Goal: Communication & Community: Ask a question

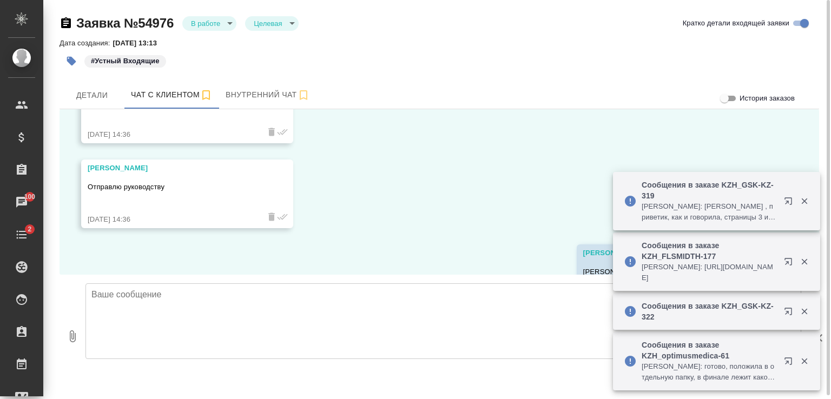
scroll to position [880, 0]
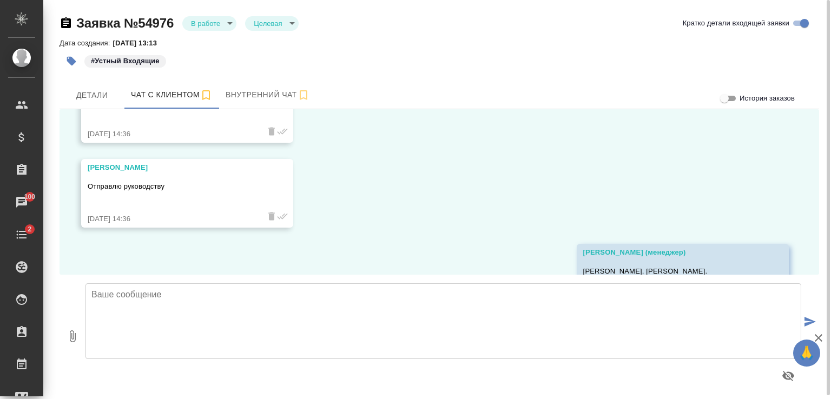
click at [280, 293] on textarea at bounding box center [444, 322] width 716 height 76
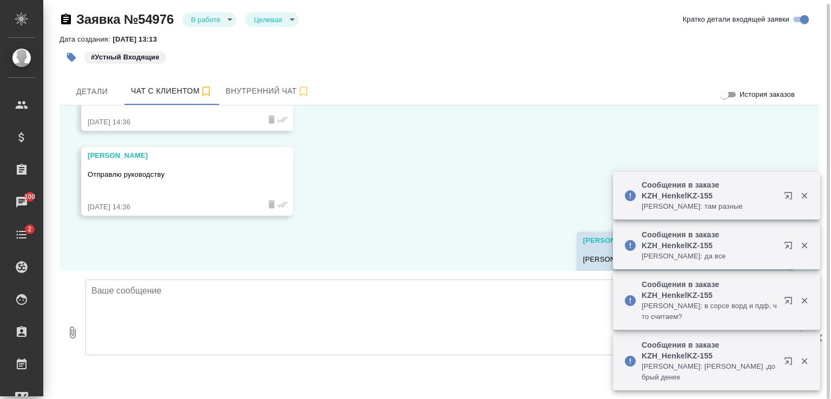
scroll to position [934, 0]
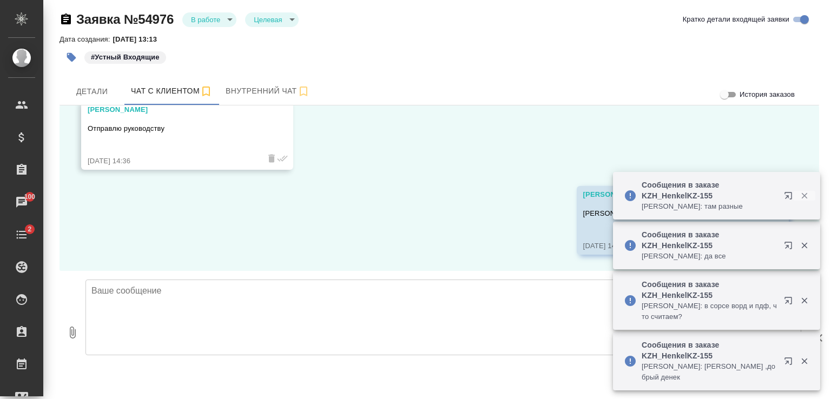
click at [805, 194] on icon "button" at bounding box center [805, 196] width 10 height 10
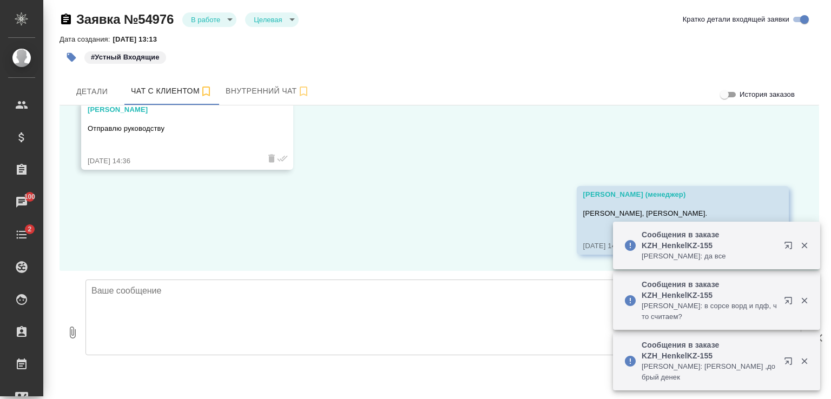
click at [803, 245] on icon "button" at bounding box center [805, 246] width 10 height 10
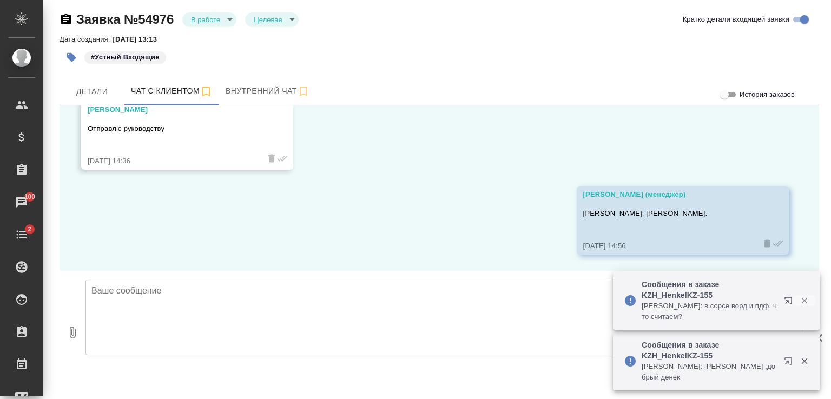
click at [803, 302] on icon "button" at bounding box center [805, 301] width 6 height 6
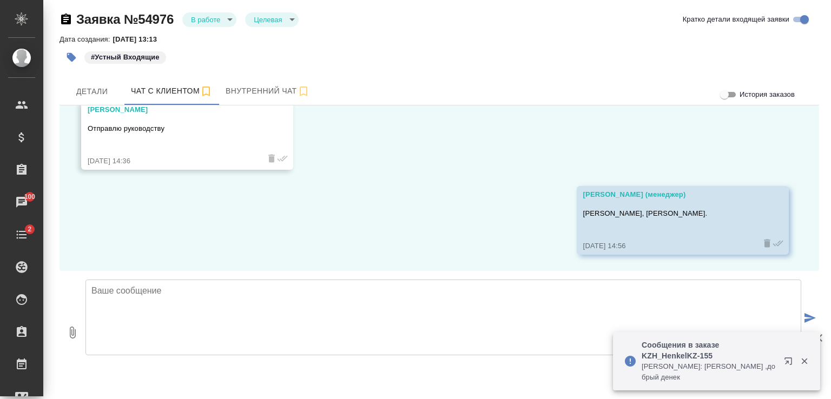
drag, startPoint x: 804, startPoint y: 362, endPoint x: 811, endPoint y: 362, distance: 7.0
click at [804, 362] on icon "button" at bounding box center [805, 362] width 6 height 6
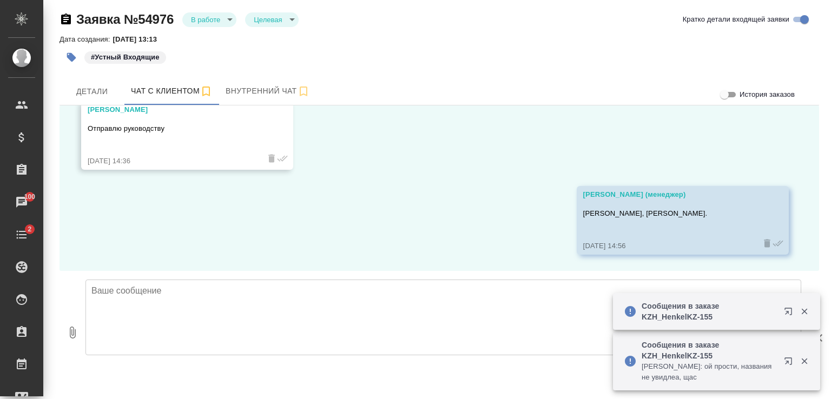
click at [805, 310] on icon "button" at bounding box center [805, 312] width 6 height 6
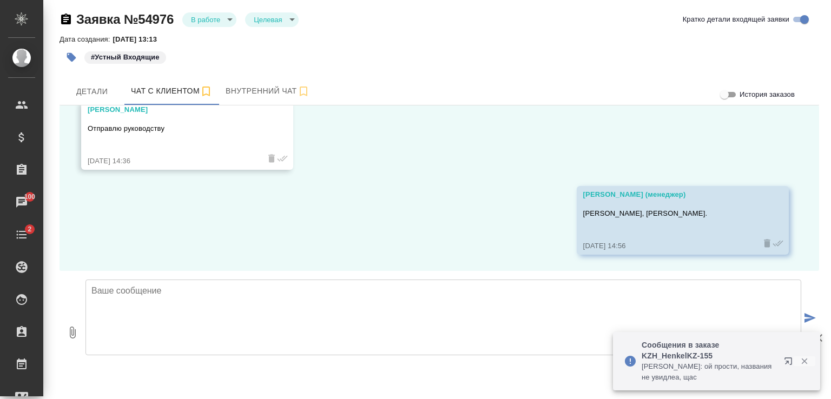
click at [806, 360] on icon "button" at bounding box center [805, 362] width 6 height 6
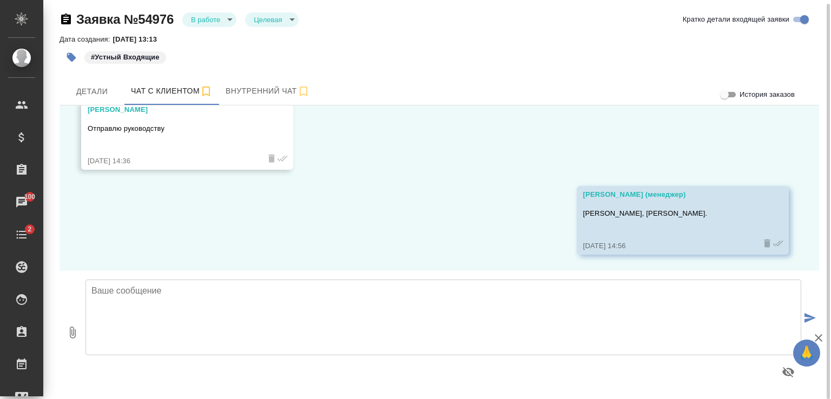
click at [218, 300] on textarea at bounding box center [444, 318] width 716 height 76
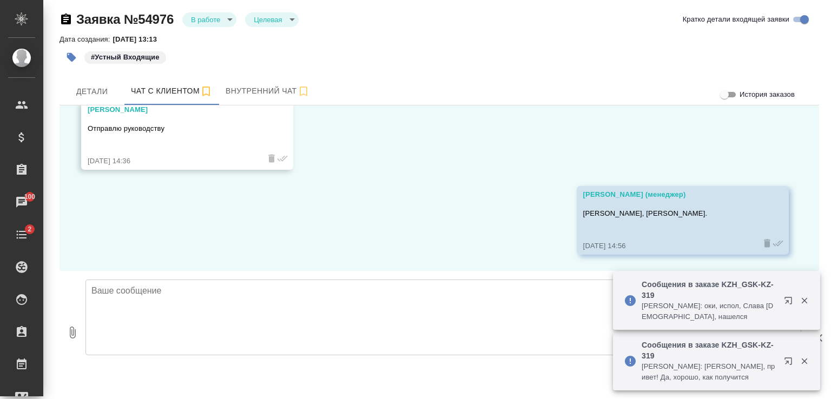
click at [805, 297] on icon "button" at bounding box center [805, 301] width 10 height 10
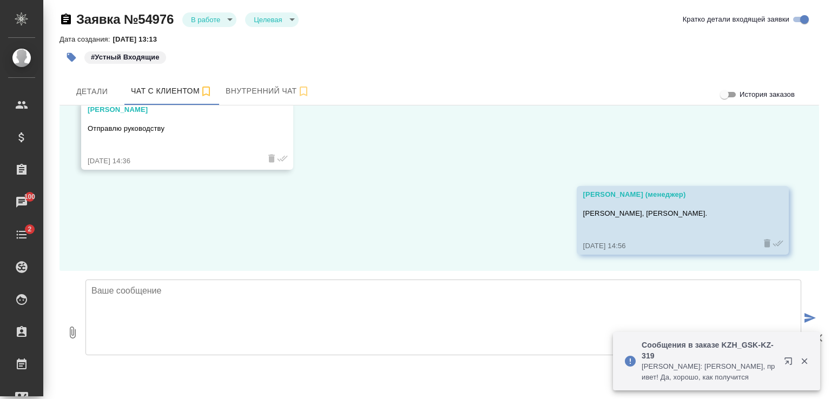
click at [804, 361] on icon "button" at bounding box center [805, 362] width 6 height 6
